Goal: Navigation & Orientation: Go to known website

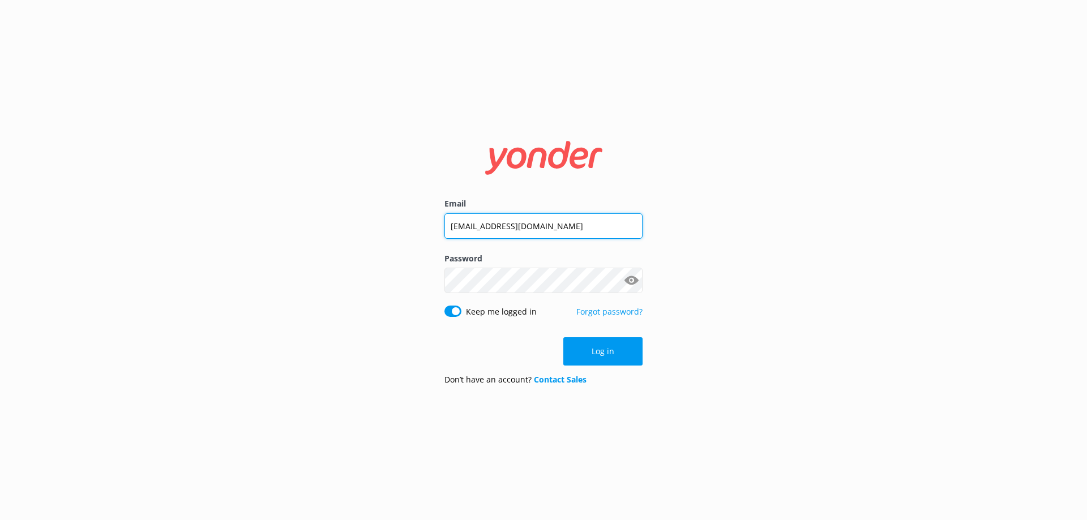
drag, startPoint x: 590, startPoint y: 220, endPoint x: 326, endPoint y: 236, distance: 264.4
click at [326, 236] on div "Email [EMAIL_ADDRESS][DOMAIN_NAME] Password Show password Keep me logged in For…" at bounding box center [543, 260] width 1087 height 520
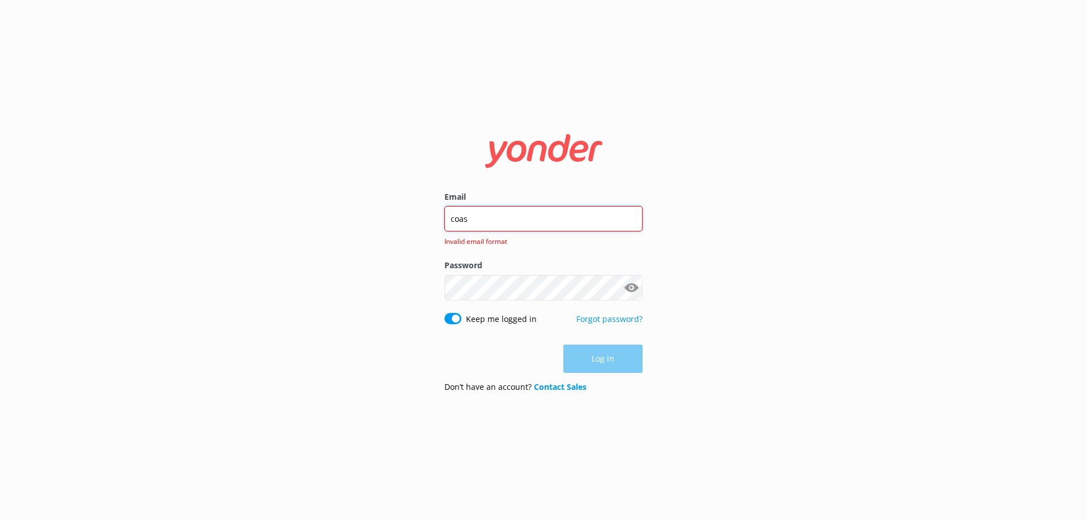
type input "[EMAIL_ADDRESS][DOMAIN_NAME]"
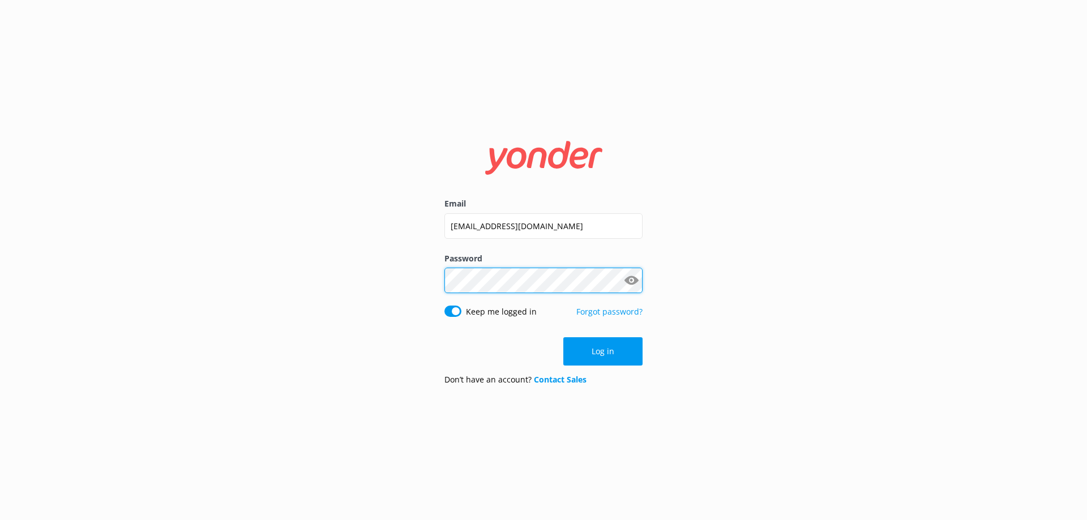
click at [422, 288] on div "Email [EMAIL_ADDRESS][DOMAIN_NAME] Password Show password Keep me logged in For…" at bounding box center [543, 260] width 1087 height 520
click button "Log in" at bounding box center [603, 352] width 79 height 28
